Goal: Information Seeking & Learning: Learn about a topic

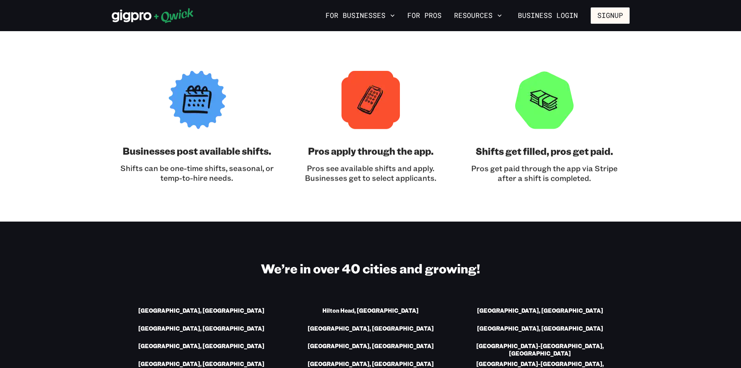
scroll to position [1012, 0]
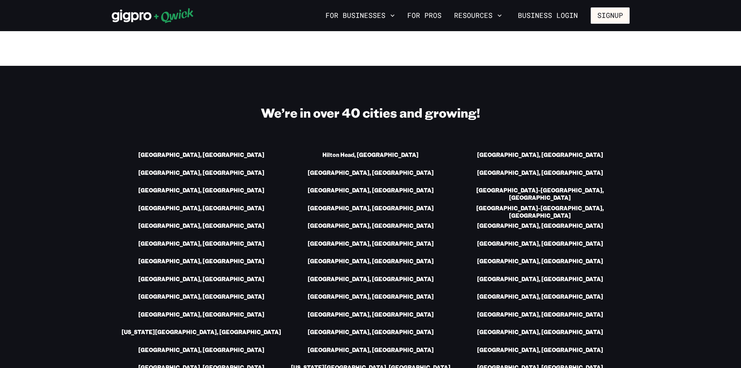
click at [378, 364] on link "[US_STATE][GEOGRAPHIC_DATA], [GEOGRAPHIC_DATA]" at bounding box center [371, 368] width 160 height 8
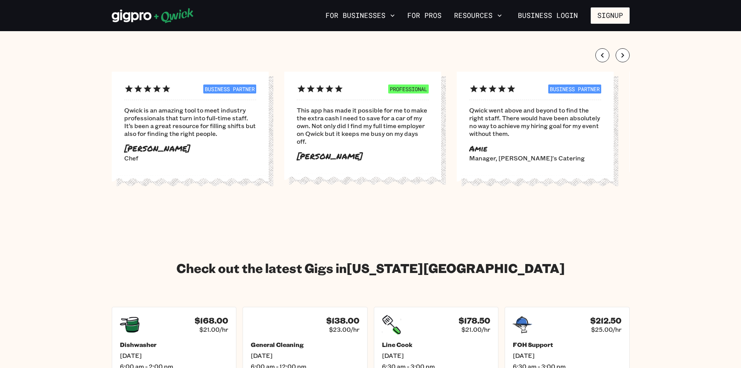
scroll to position [973, 0]
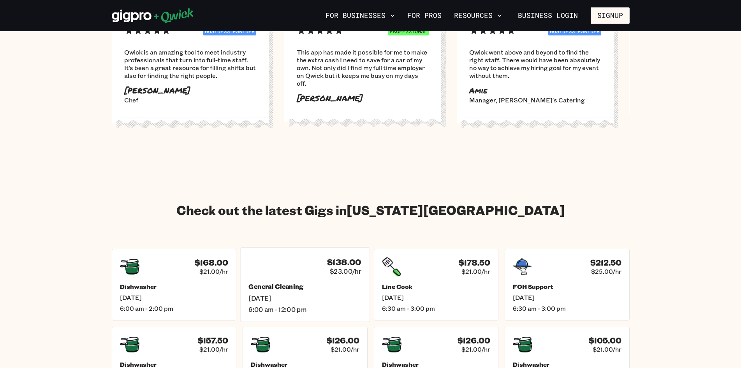
click at [268, 283] on h5 "General Cleaning" at bounding box center [304, 287] width 113 height 8
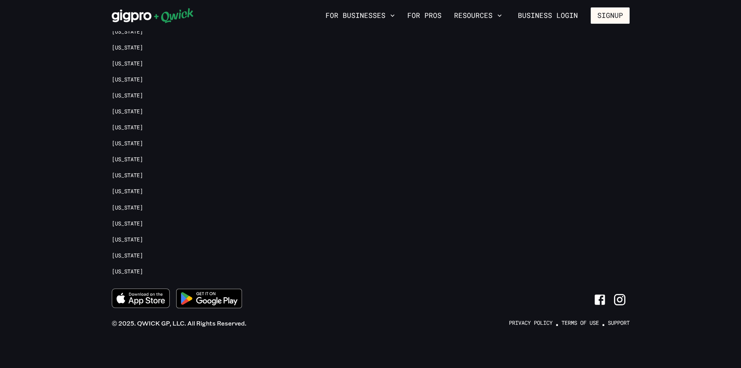
scroll to position [520, 0]
click at [614, 322] on link "Support" at bounding box center [619, 322] width 22 height 7
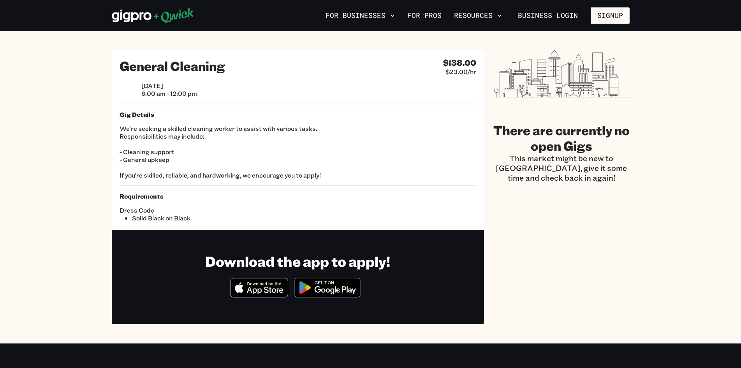
scroll to position [0, 0]
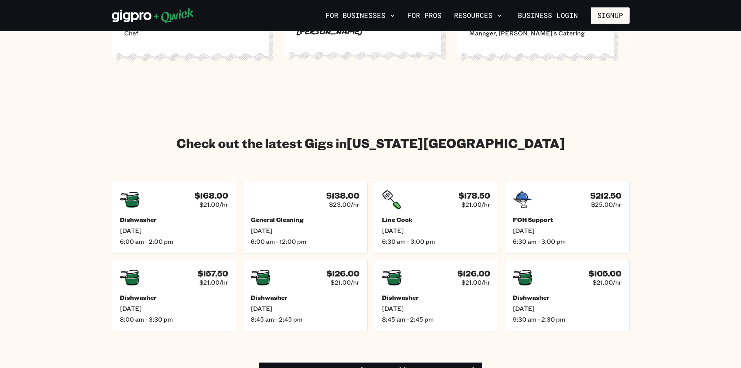
scroll to position [1207, 0]
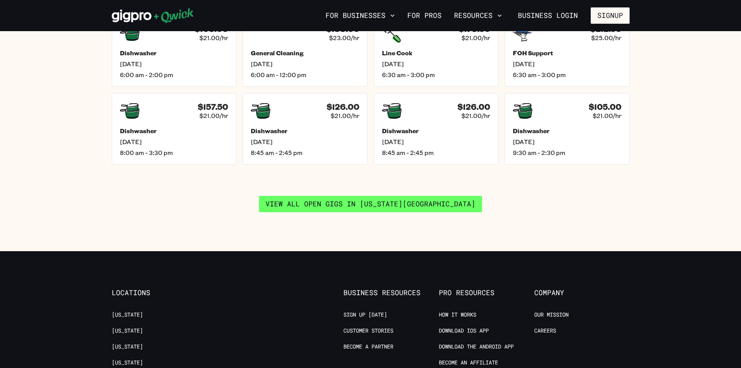
click at [323, 196] on link "View all open gigs in [US_STATE][GEOGRAPHIC_DATA]" at bounding box center [370, 204] width 223 height 16
